Goal: Participate in discussion: Engage in conversation with other users on a specific topic

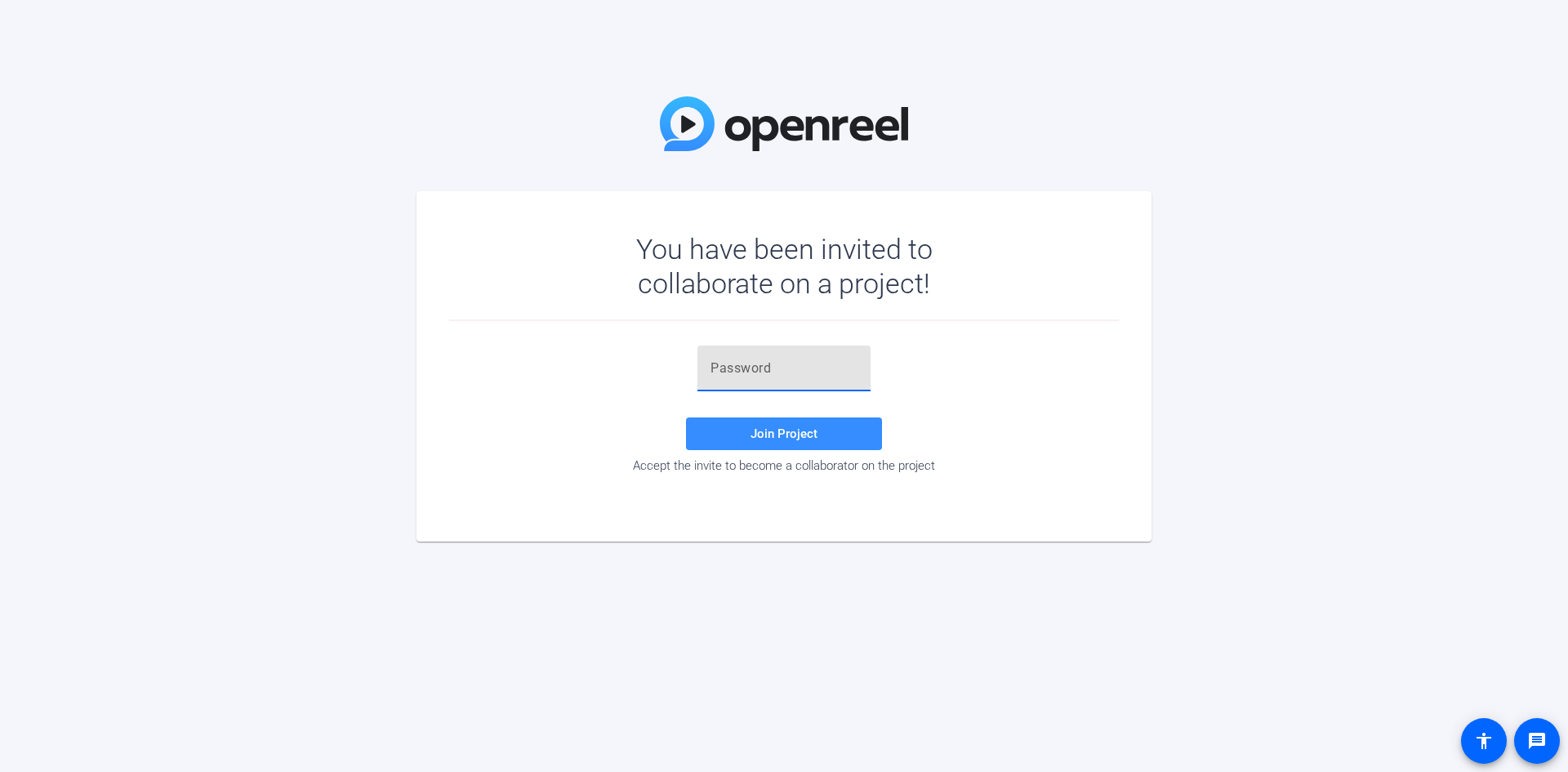
click at [748, 373] on input "text" at bounding box center [783, 368] width 147 height 20
type input "jyrjW_"
click at [773, 433] on span "Join Project" at bounding box center [784, 434] width 67 height 15
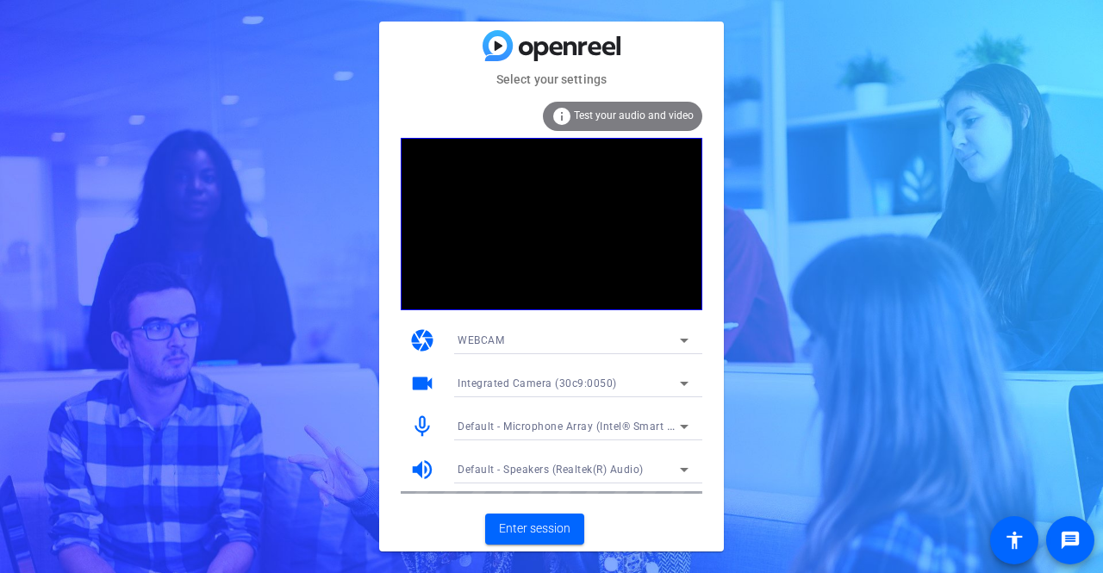
click at [871, 163] on div "Select your settings info Test your audio and video camera WEBCAM videocam Inte…" at bounding box center [551, 286] width 1103 height 573
click at [547, 523] on span "Enter session" at bounding box center [534, 528] width 71 height 18
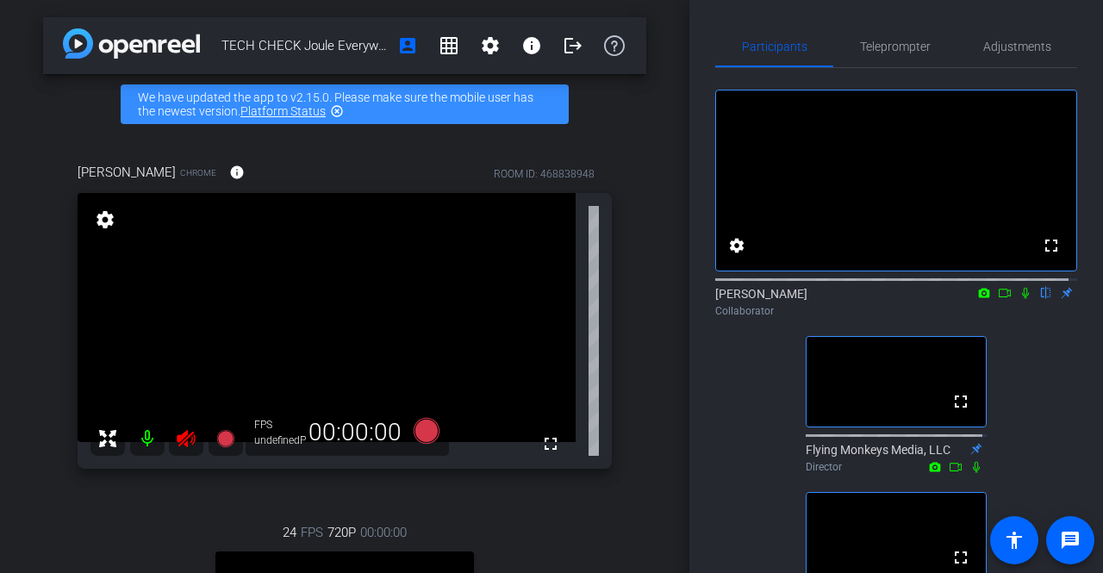
click at [998, 299] on icon at bounding box center [1005, 293] width 14 height 12
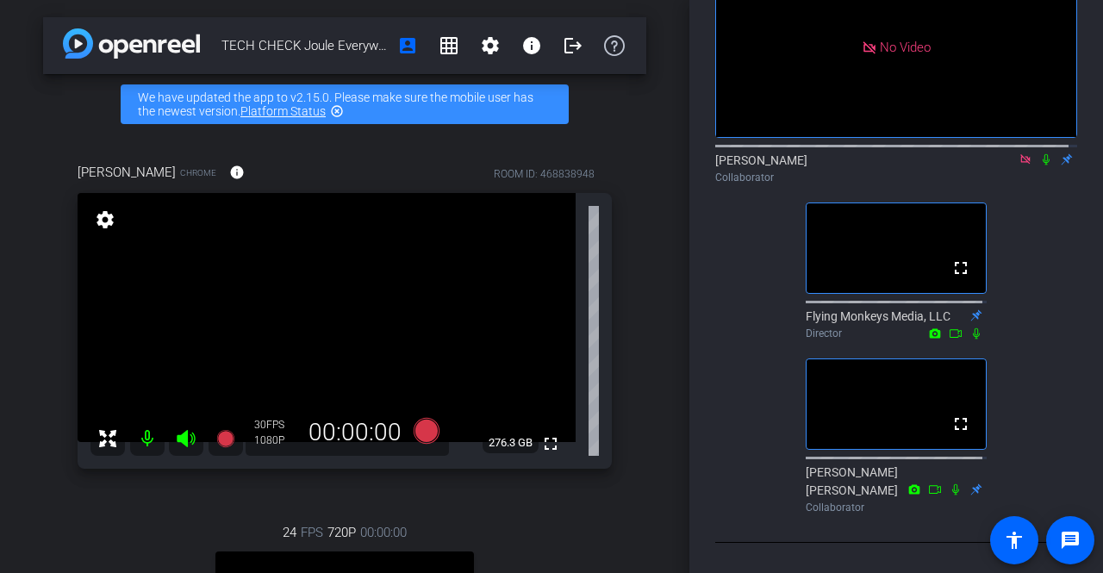
scroll to position [131, 0]
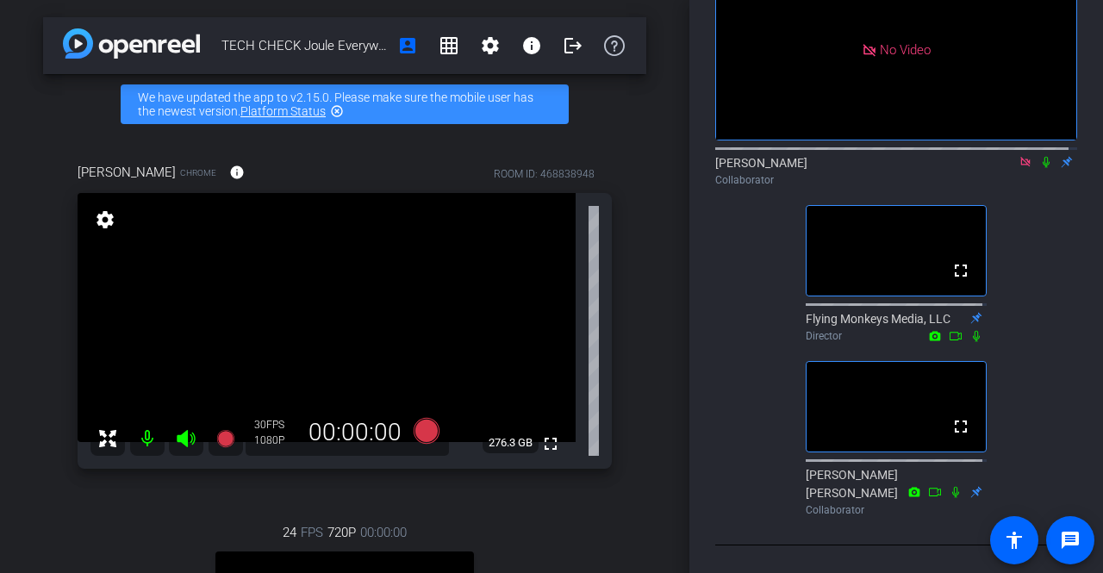
click at [1041, 168] on icon at bounding box center [1046, 162] width 14 height 12
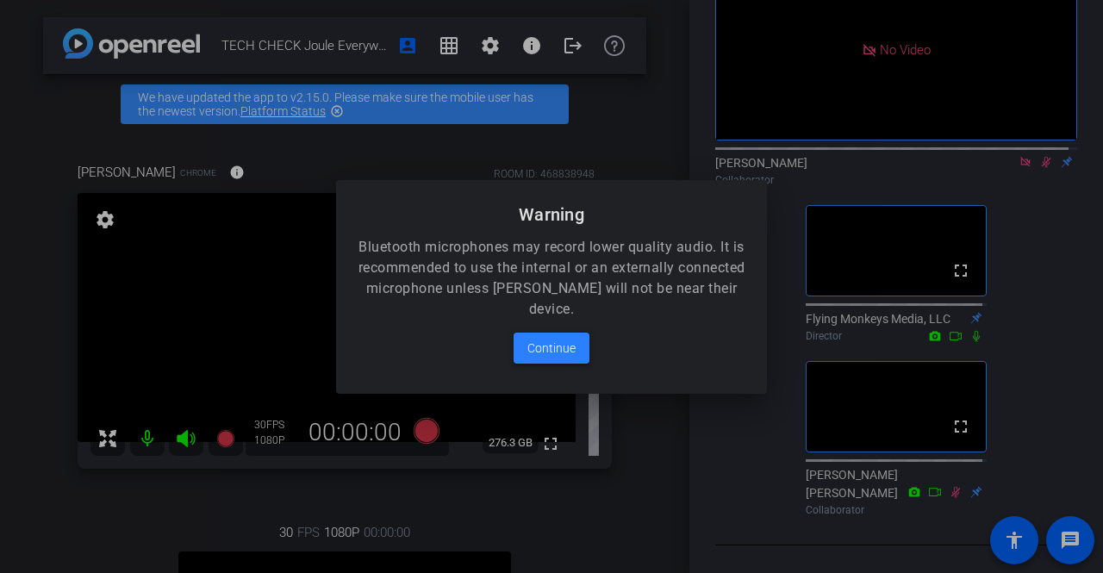
click at [556, 350] on span "Continue" at bounding box center [551, 348] width 48 height 21
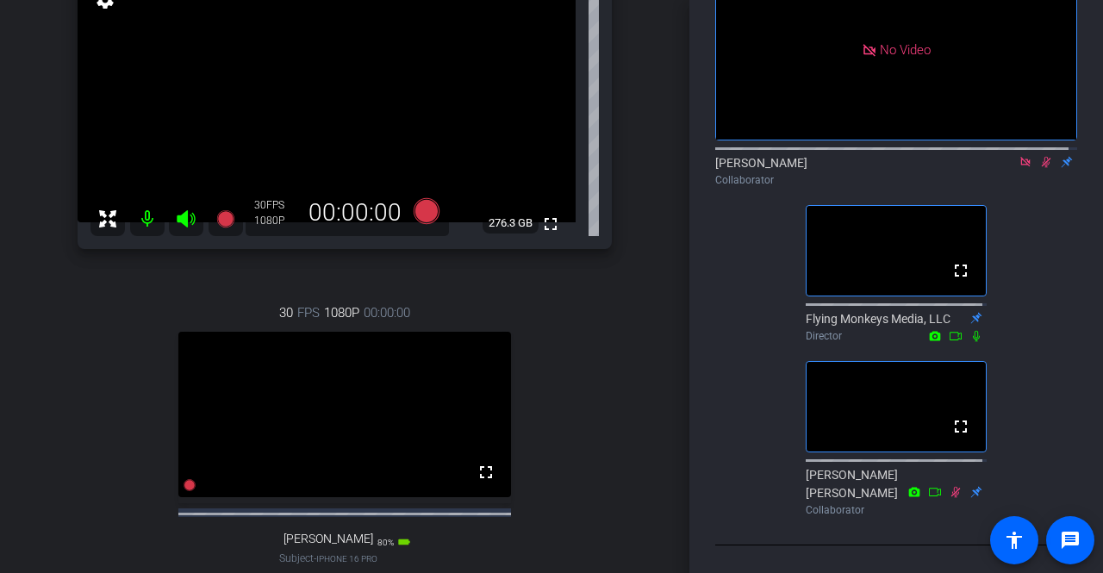
scroll to position [252, 0]
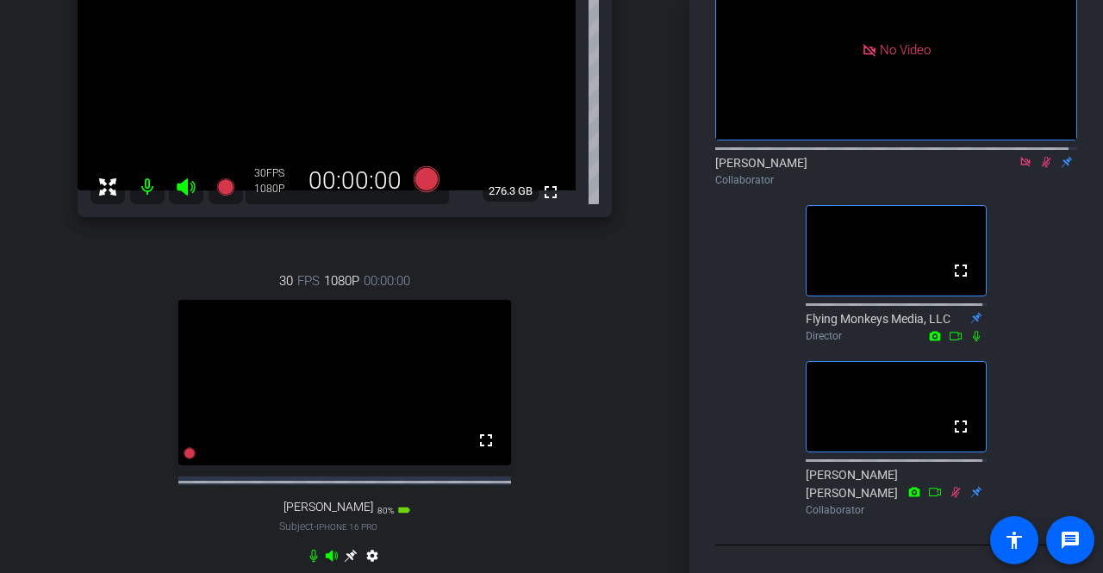
click at [1041, 168] on icon at bounding box center [1045, 162] width 9 height 11
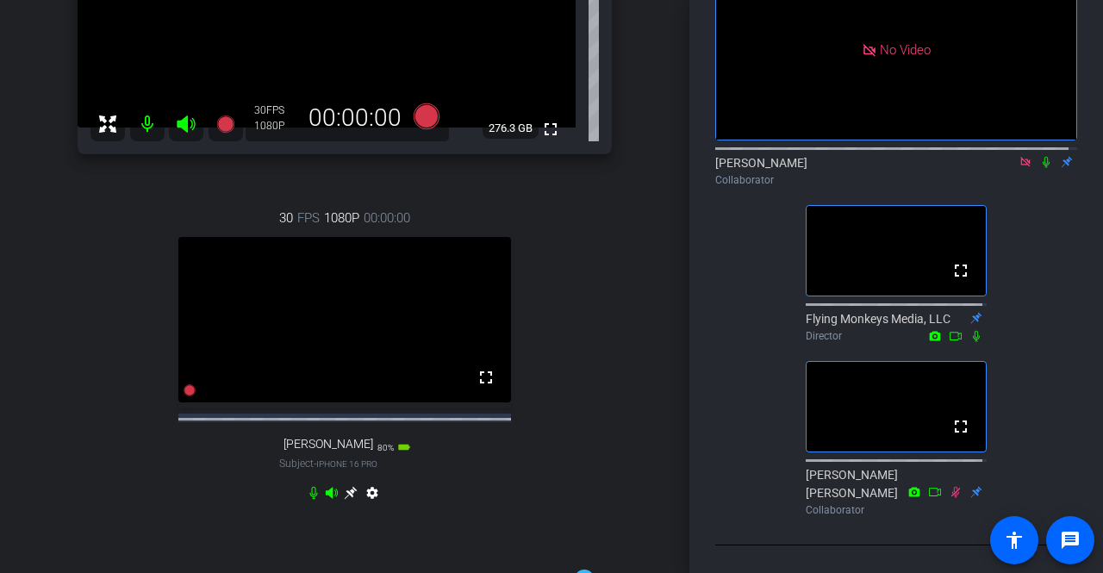
scroll to position [359, 0]
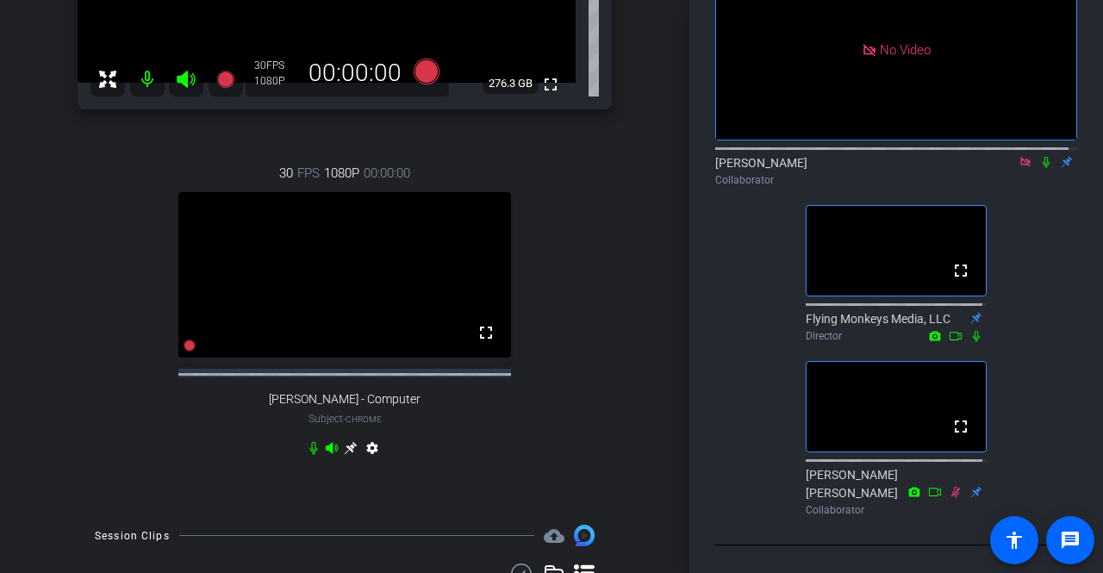
click at [606, 320] on div "[PERSON_NAME] Chrome info ROOM ID: 468838948 fullscreen settings 276.3 GB 30 FP…" at bounding box center [344, 141] width 603 height 732
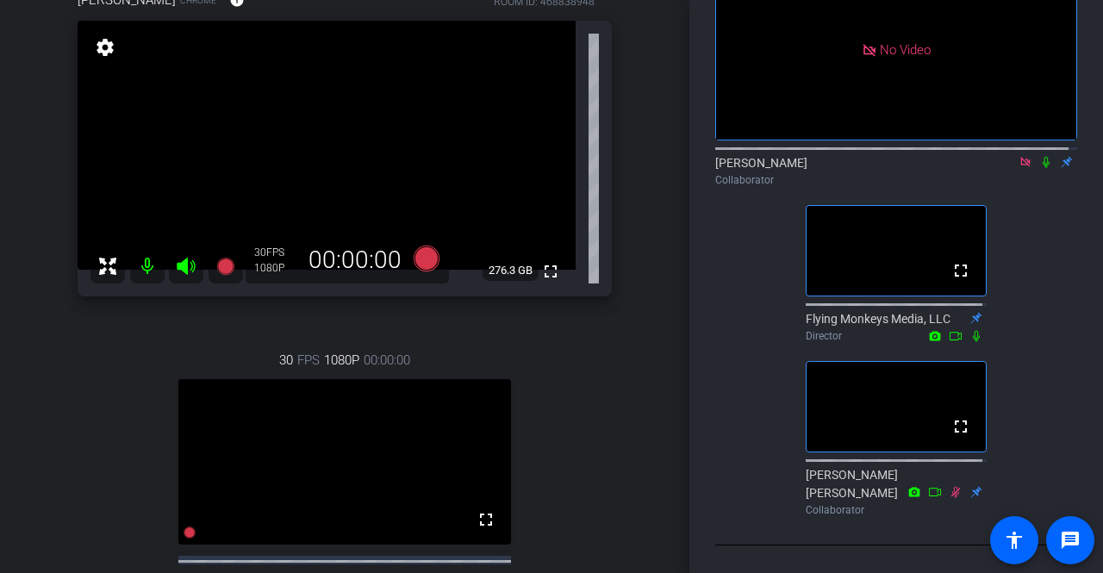
scroll to position [171, 0]
click at [1042, 168] on icon at bounding box center [1045, 162] width 7 height 11
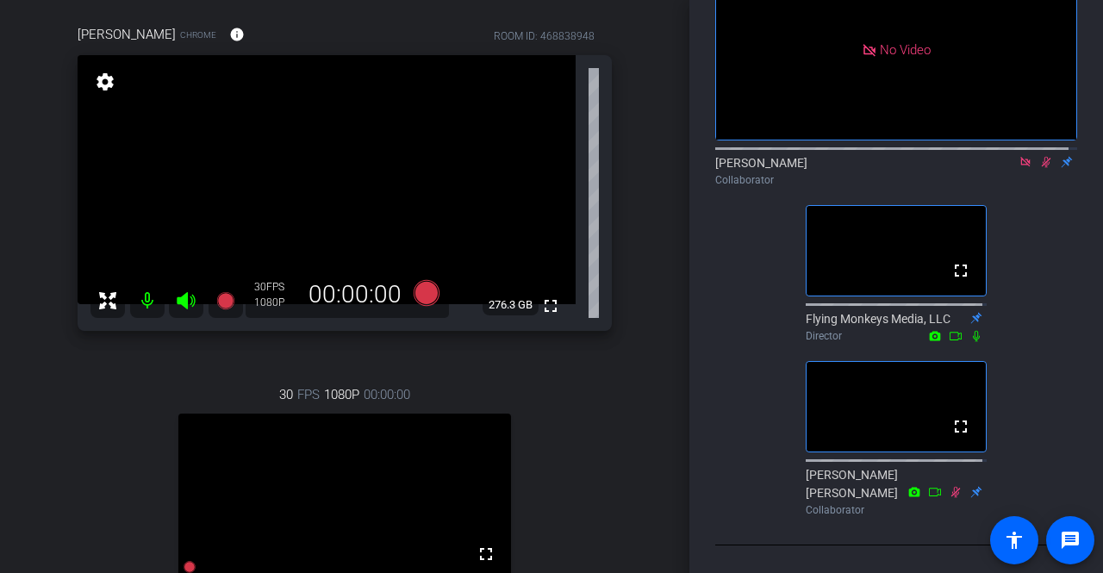
scroll to position [137, 0]
click at [1039, 168] on icon at bounding box center [1046, 162] width 14 height 12
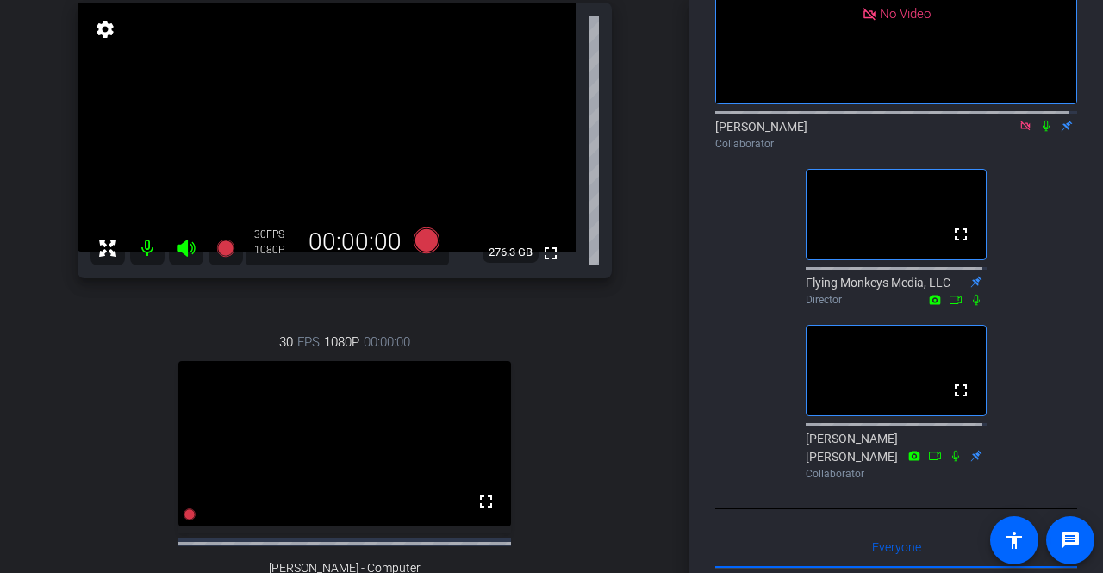
scroll to position [191, 0]
click at [1042, 132] on icon at bounding box center [1045, 126] width 7 height 11
click at [1039, 132] on icon at bounding box center [1046, 126] width 14 height 12
click at [1042, 132] on icon at bounding box center [1045, 126] width 7 height 11
click at [1041, 132] on icon at bounding box center [1045, 126] width 9 height 11
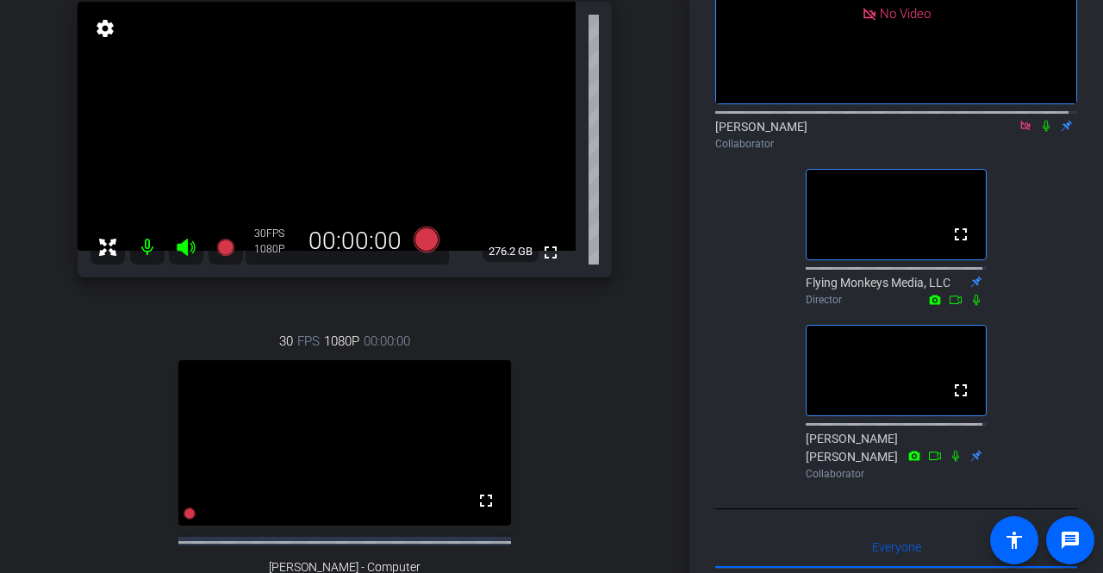
click at [1042, 132] on icon at bounding box center [1045, 126] width 7 height 11
click at [1041, 132] on icon at bounding box center [1045, 126] width 9 height 11
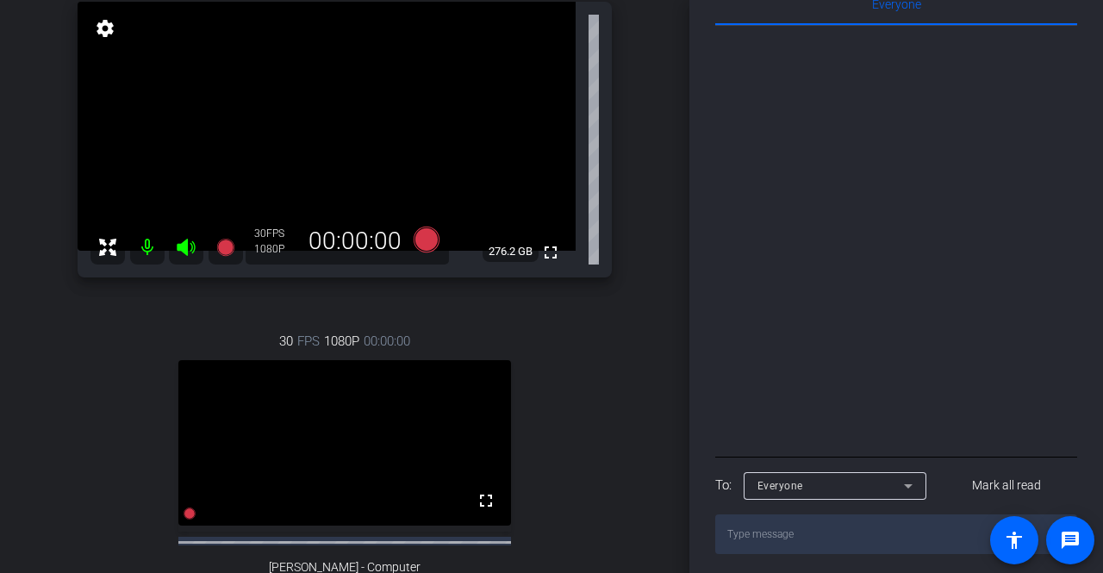
scroll to position [730, 0]
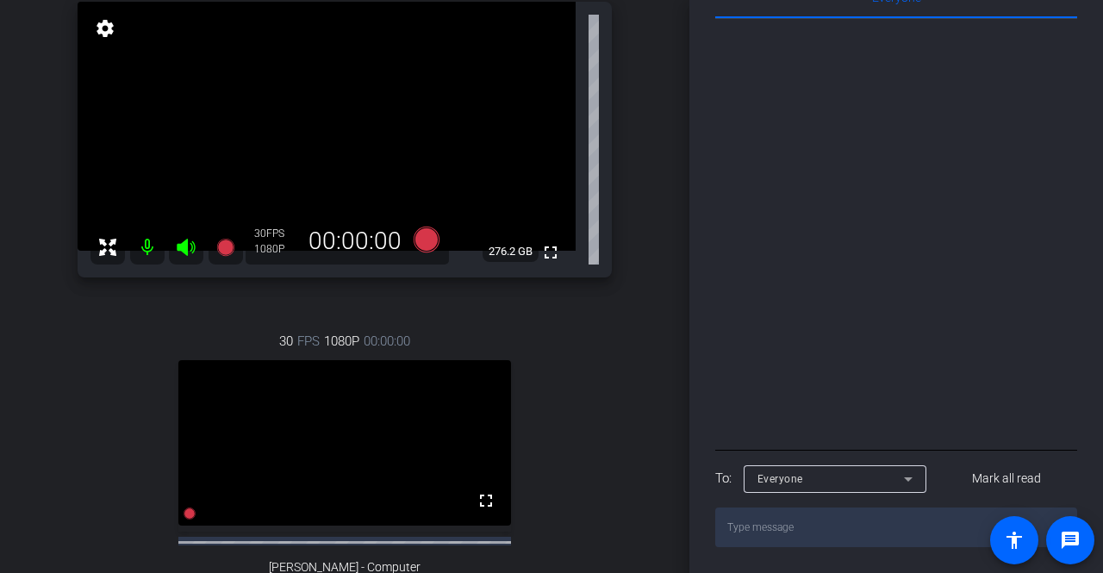
click at [747, 517] on textarea at bounding box center [896, 527] width 362 height 40
paste textarea "Loremip: Dolors Ametco-Adip Elits 9 Do eiusmodt! I’u Labore Etdolo-Magn, Aliqua…"
type textarea "Loremip: Dolors Ametco-Adip Elits 9 Do eiusmodt! I’u Labore Etdolo-Magn, Aliqua…"
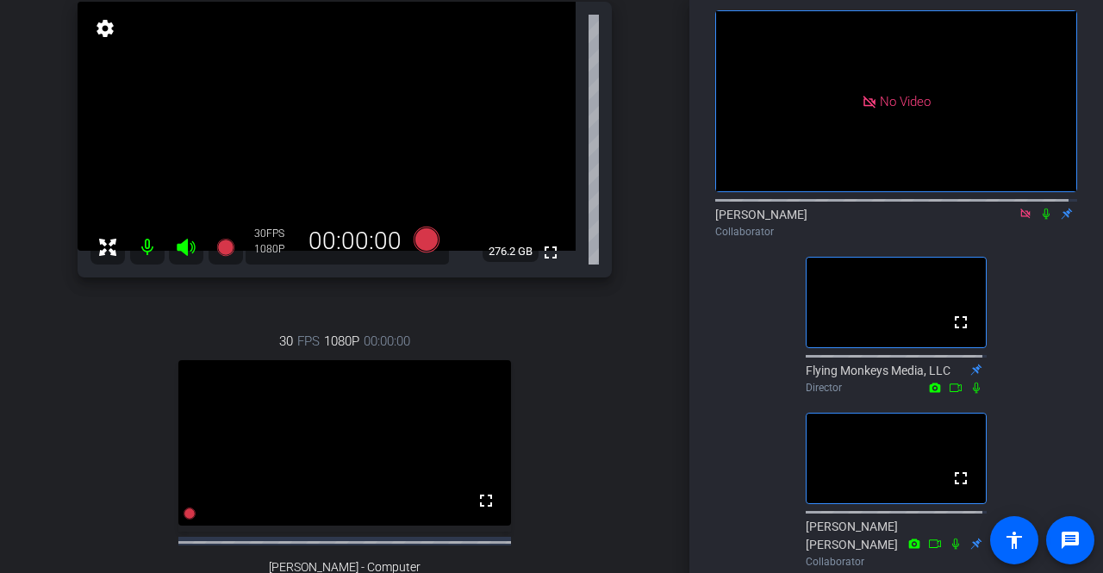
scroll to position [79, 0]
click at [1039, 220] on icon at bounding box center [1046, 214] width 14 height 12
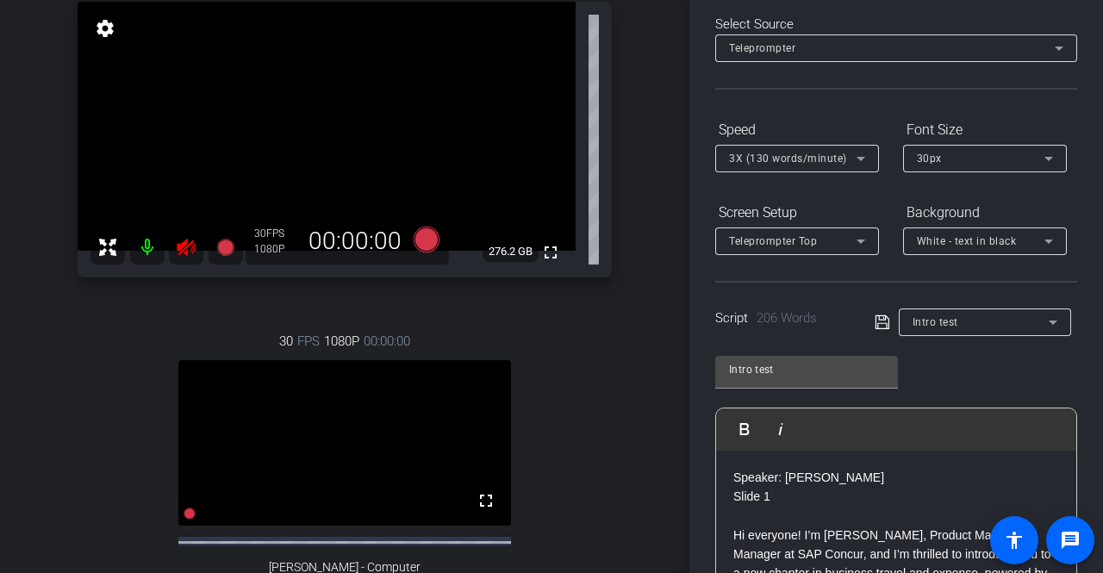
scroll to position [0, 0]
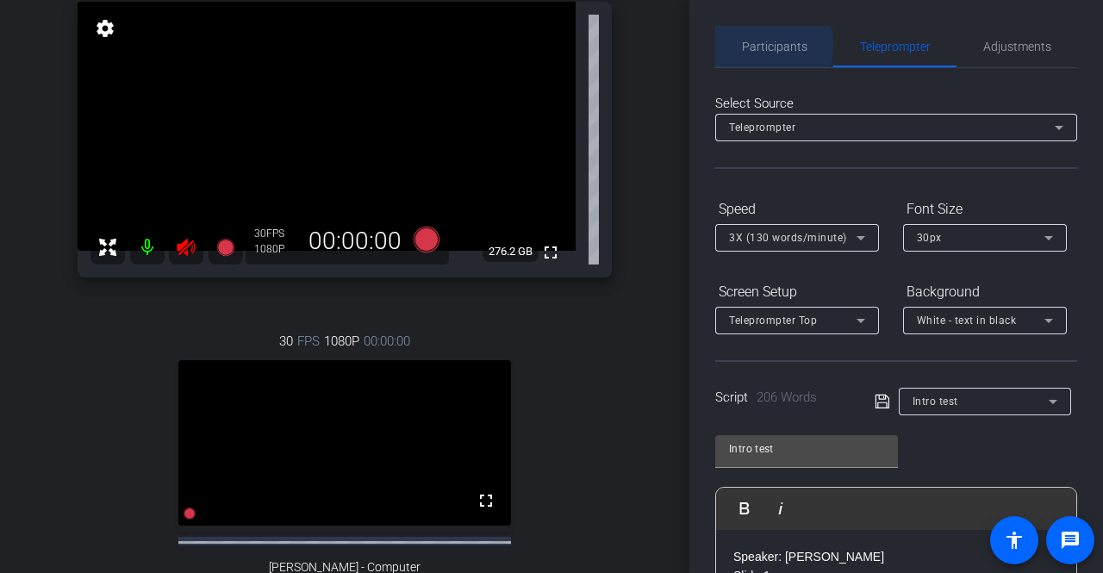
click at [772, 47] on span "Participants" at bounding box center [774, 46] width 65 height 12
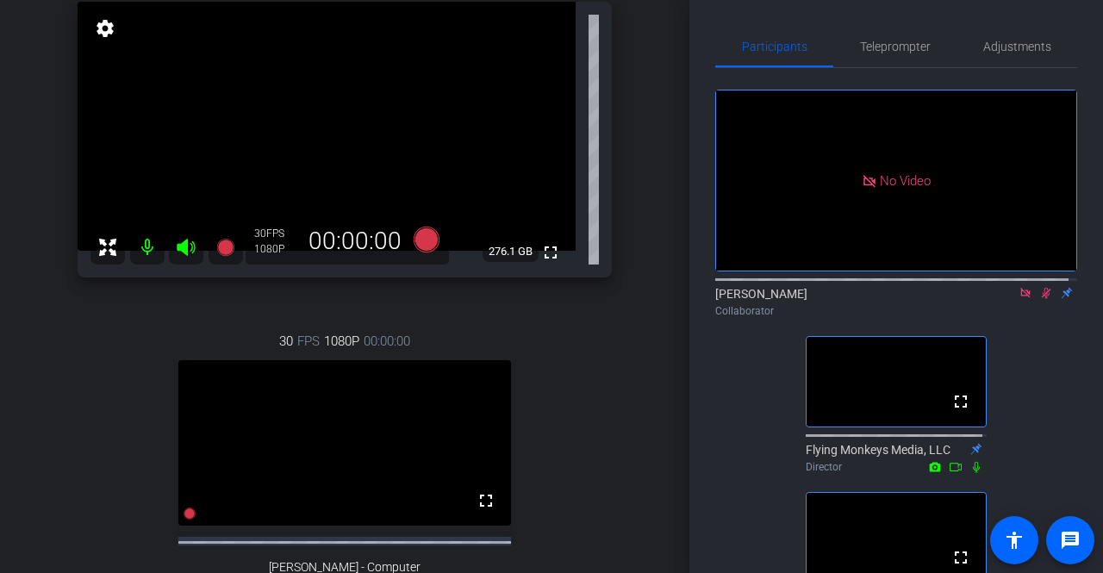
click at [1041, 288] on icon at bounding box center [1045, 293] width 9 height 11
click at [1039, 287] on icon at bounding box center [1046, 293] width 14 height 12
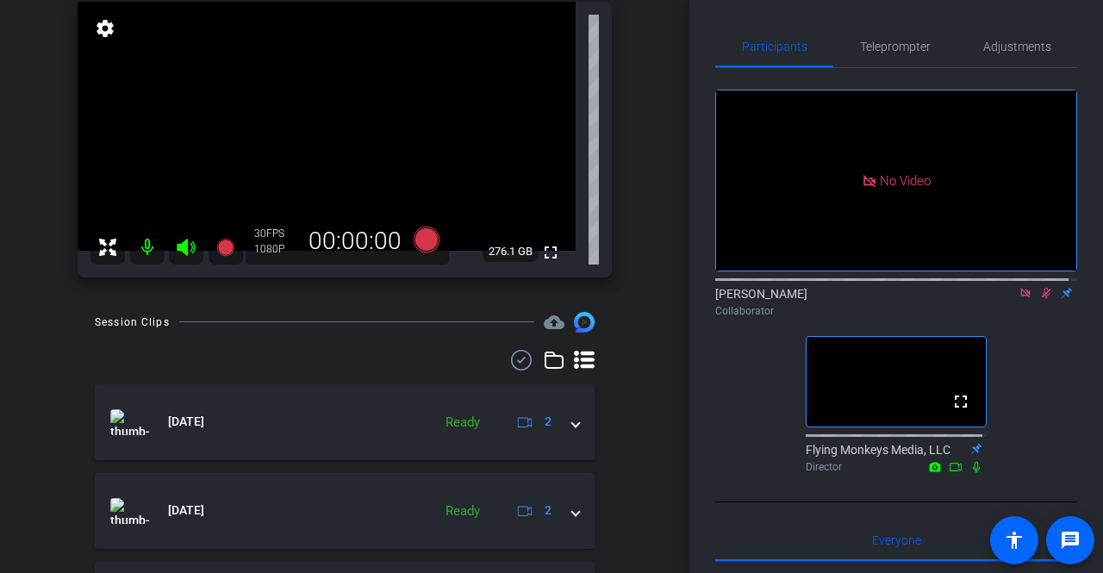
scroll to position [204, 0]
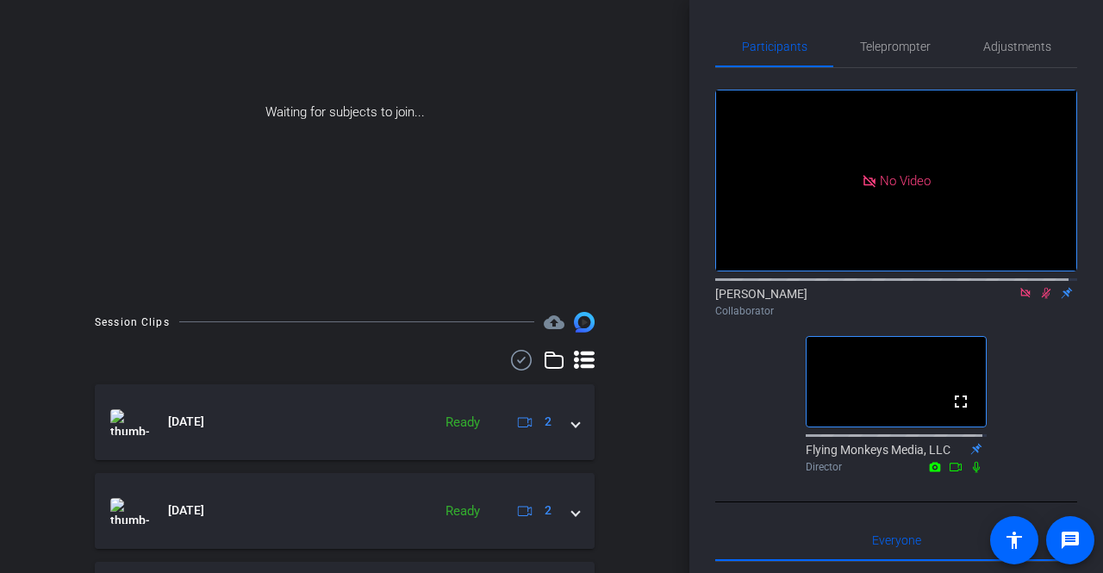
click at [1039, 287] on icon at bounding box center [1046, 293] width 14 height 12
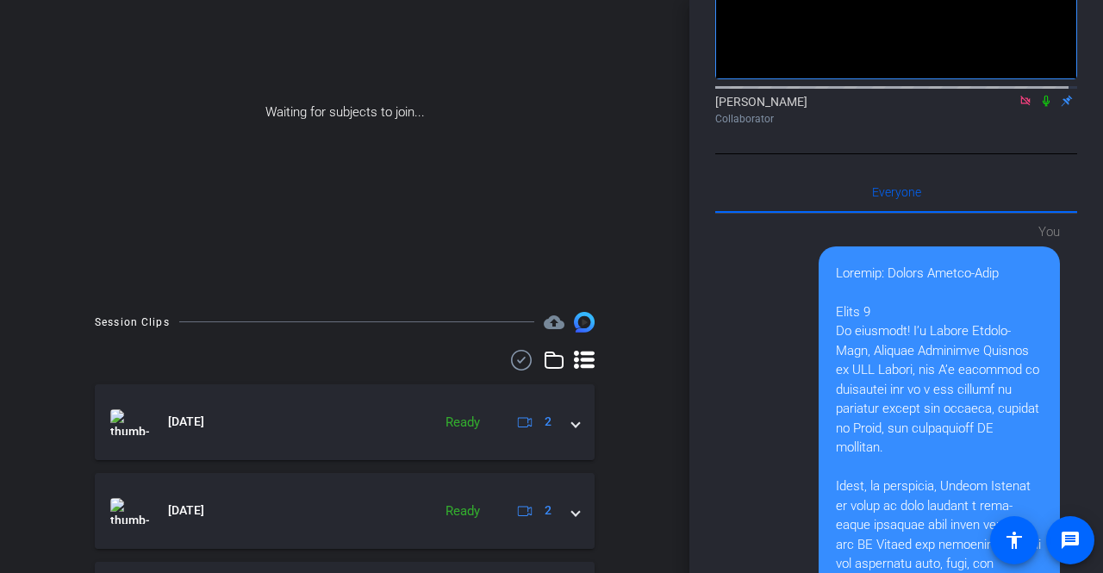
scroll to position [193, 0]
